Goal: Transaction & Acquisition: Obtain resource

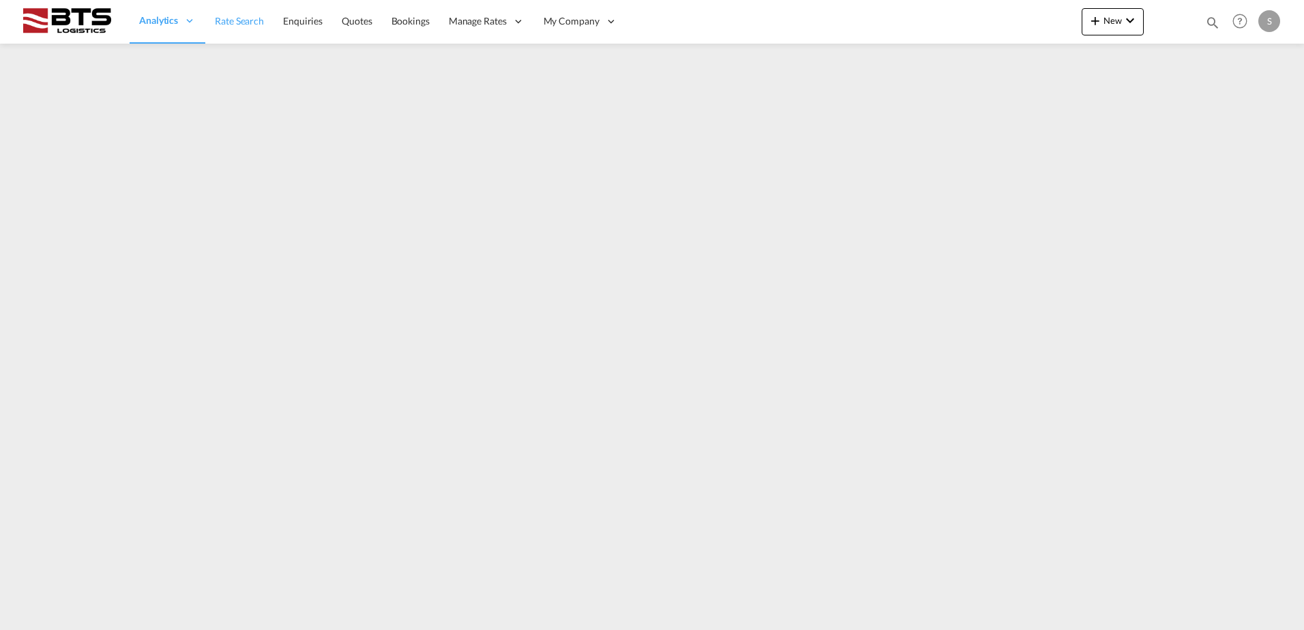
click at [258, 25] on span "Rate Search" at bounding box center [239, 21] width 49 height 12
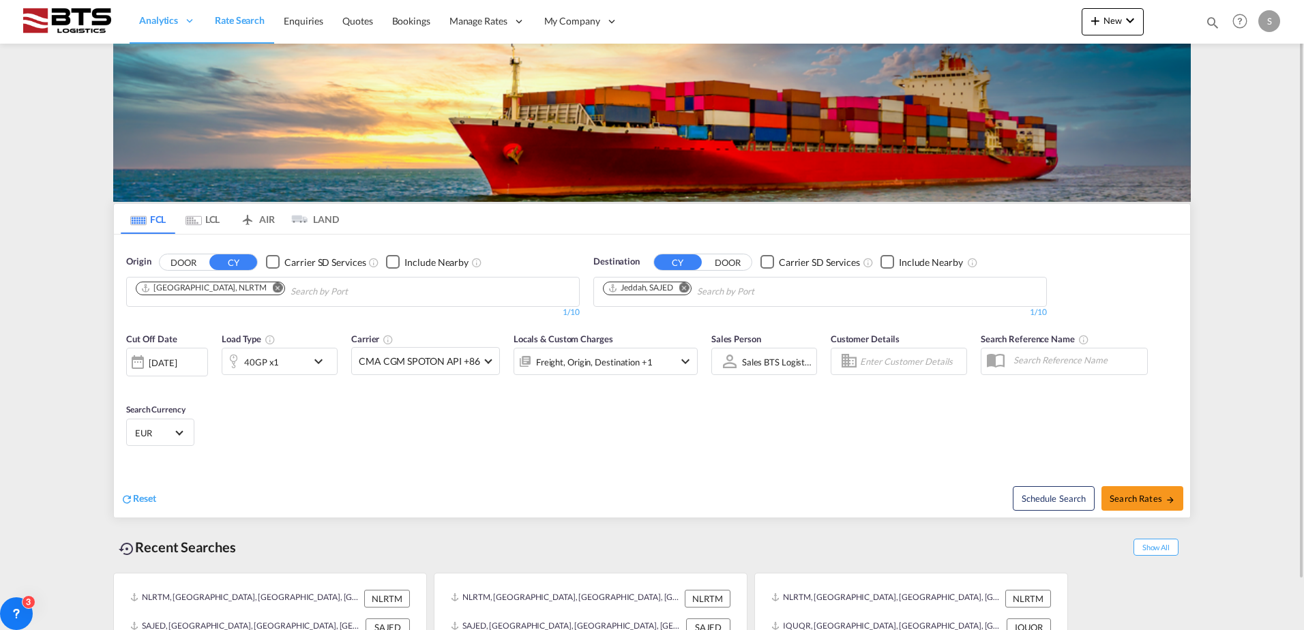
click at [686, 289] on md-icon "Remove" at bounding box center [684, 287] width 10 height 10
click at [658, 289] on input "Chips input." at bounding box center [668, 292] width 130 height 22
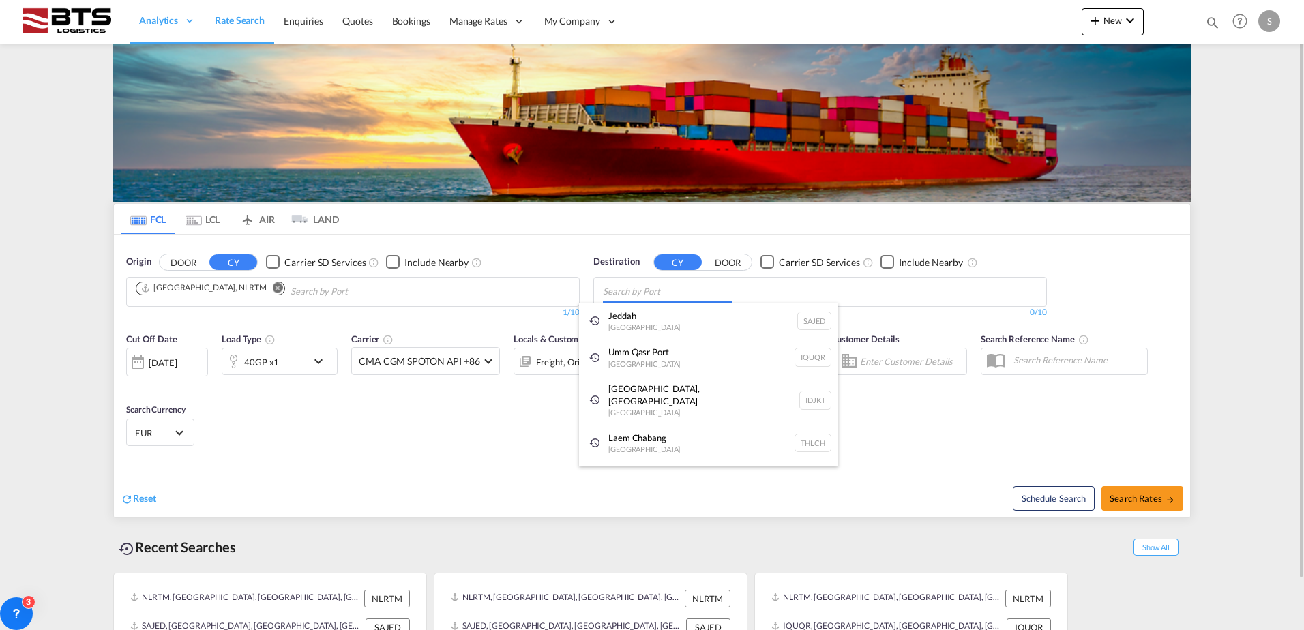
click at [652, 285] on body "Analytics Reports Dashboard Rate Search Enquiries Quotes Bookings" at bounding box center [652, 315] width 1304 height 630
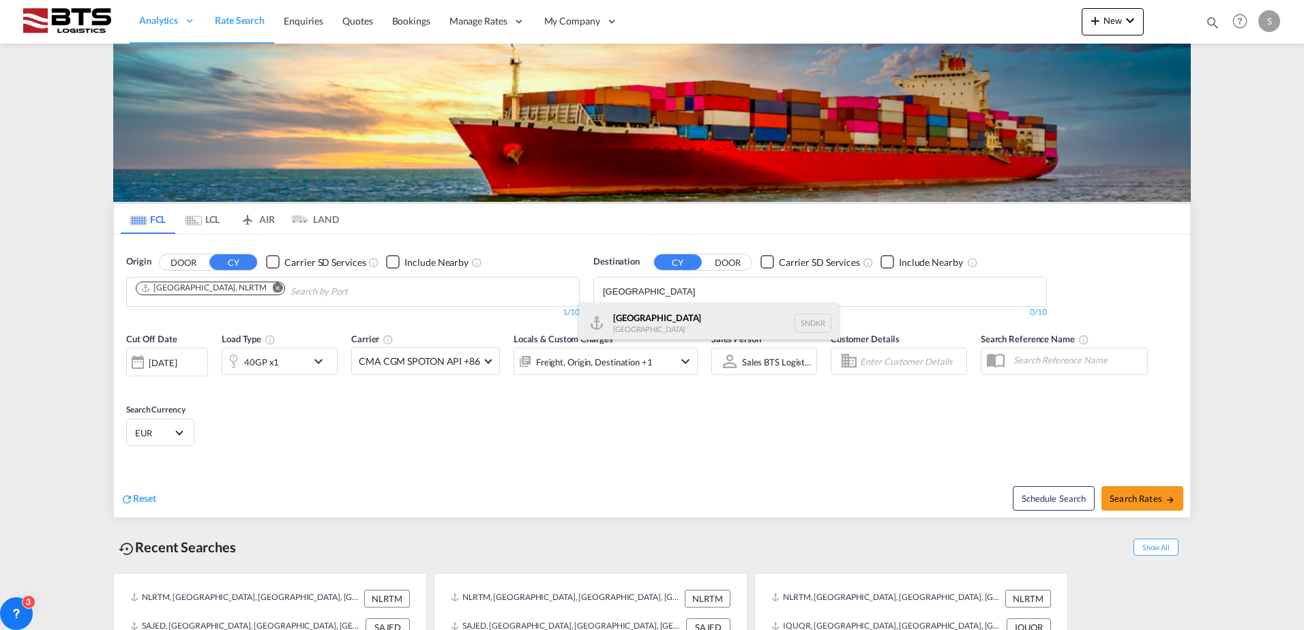
type input "[GEOGRAPHIC_DATA]"
click at [641, 312] on div "Dakar [GEOGRAPHIC_DATA] SNDKR" at bounding box center [708, 323] width 259 height 41
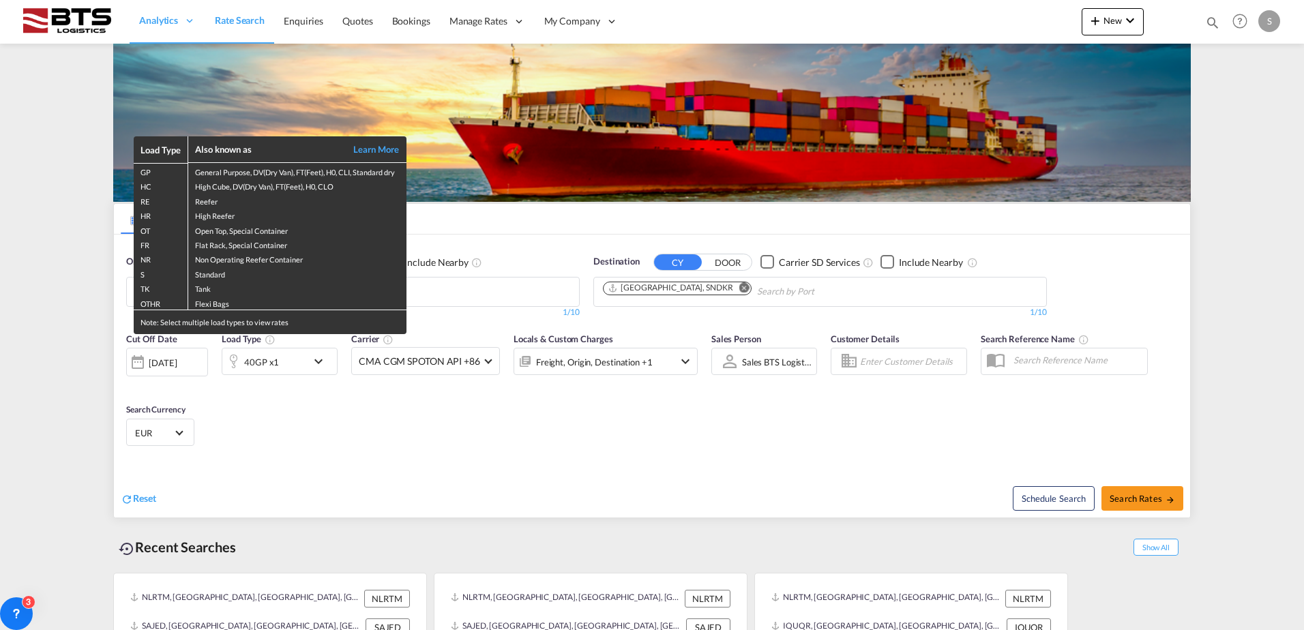
click at [318, 360] on div "Load Type Also known as Learn More GP General Purpose, DV(Dry Van), FT(Feet), H…" at bounding box center [652, 315] width 1304 height 630
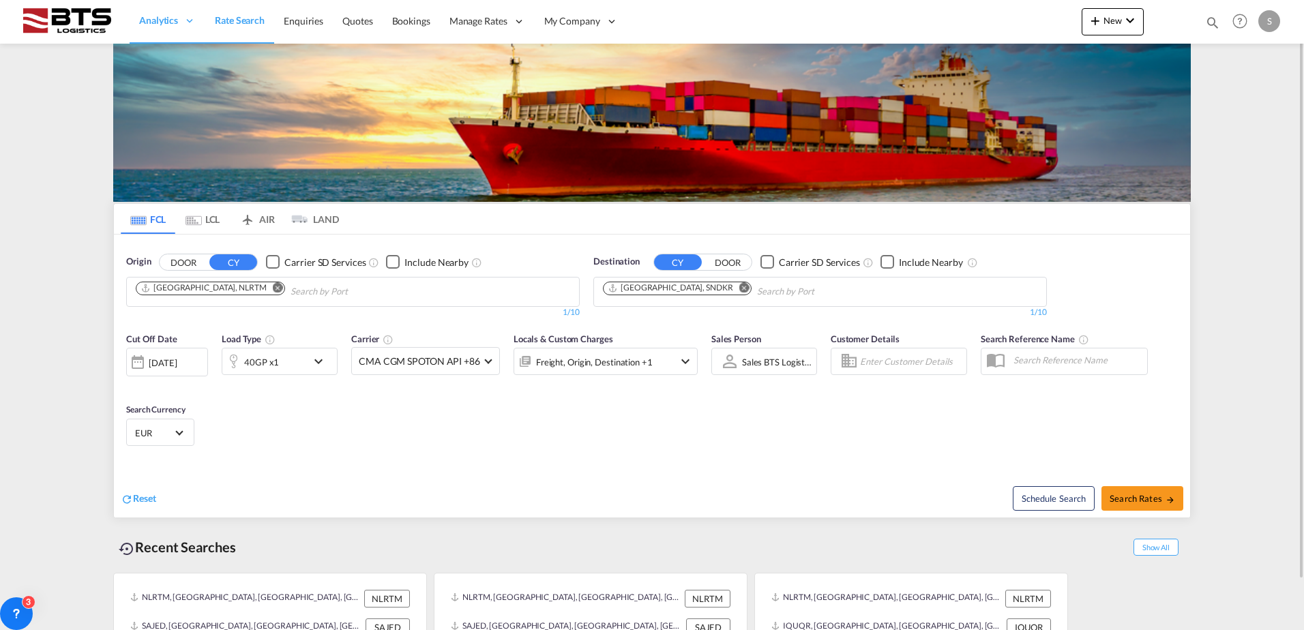
click at [311, 364] on md-icon "icon-chevron-down" at bounding box center [321, 361] width 23 height 16
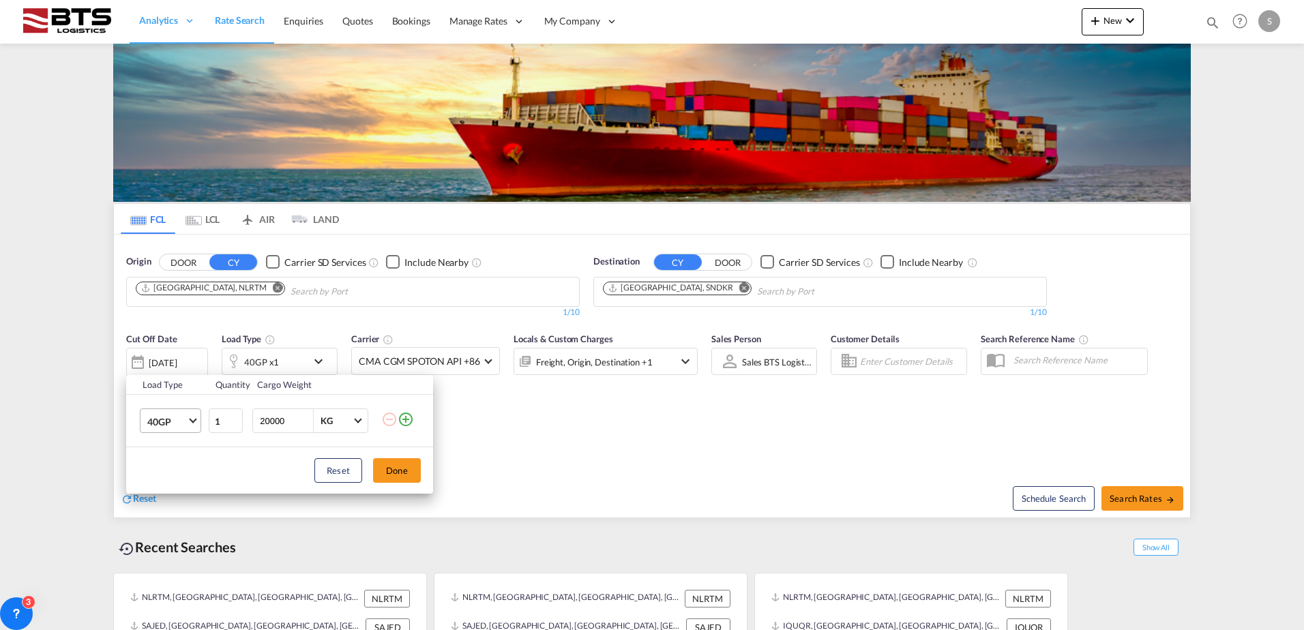
click at [188, 419] on md-select-value "40GP" at bounding box center [173, 420] width 55 height 23
click at [192, 392] on md-option "20GP" at bounding box center [182, 388] width 93 height 33
drag, startPoint x: 386, startPoint y: 475, endPoint x: 399, endPoint y: 468, distance: 14.6
click at [387, 475] on button "Done" at bounding box center [397, 470] width 48 height 25
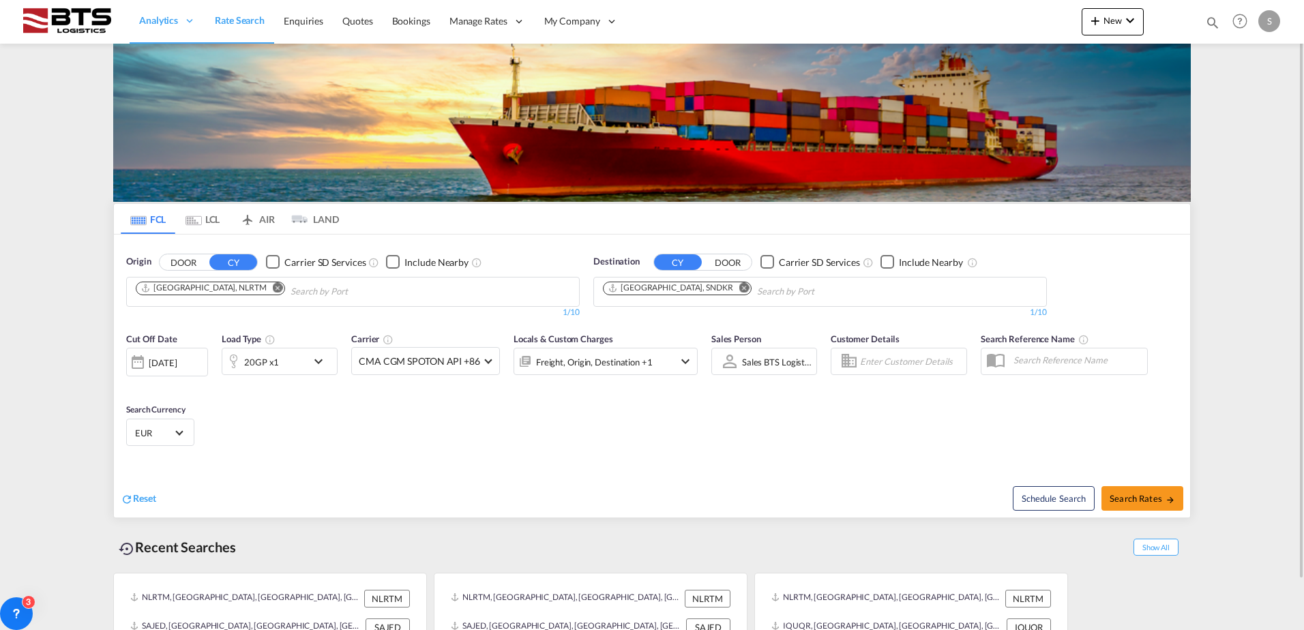
click at [500, 435] on div "Cut Off Date [DATE] [DATE] Load Type 20GP x1 Carrier CMA CGM SPOTON API +86 Onl…" at bounding box center [652, 391] width 1077 height 133
click at [1144, 495] on span "Search Rates" at bounding box center [1142, 498] width 65 height 11
type input "NLRTM to SNDKR / [DATE]"
